Goal: Task Accomplishment & Management: Use online tool/utility

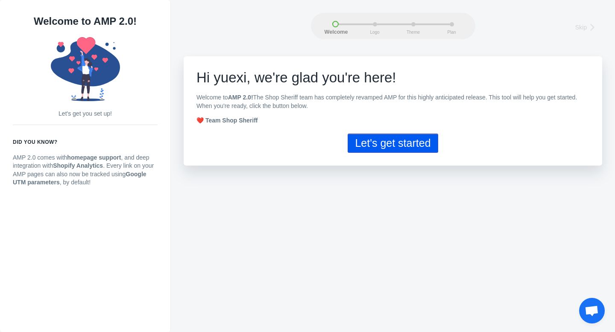
click at [393, 138] on button "Let's get started" at bounding box center [393, 143] width 90 height 19
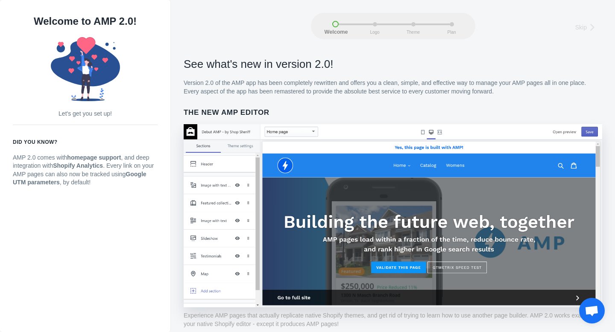
click at [374, 25] on div "Logo" at bounding box center [375, 24] width 4 height 4
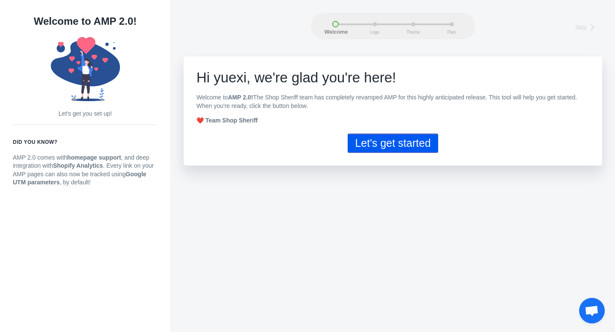
click at [403, 143] on button "Let's get started" at bounding box center [393, 143] width 90 height 19
